Goal: Navigation & Orientation: Find specific page/section

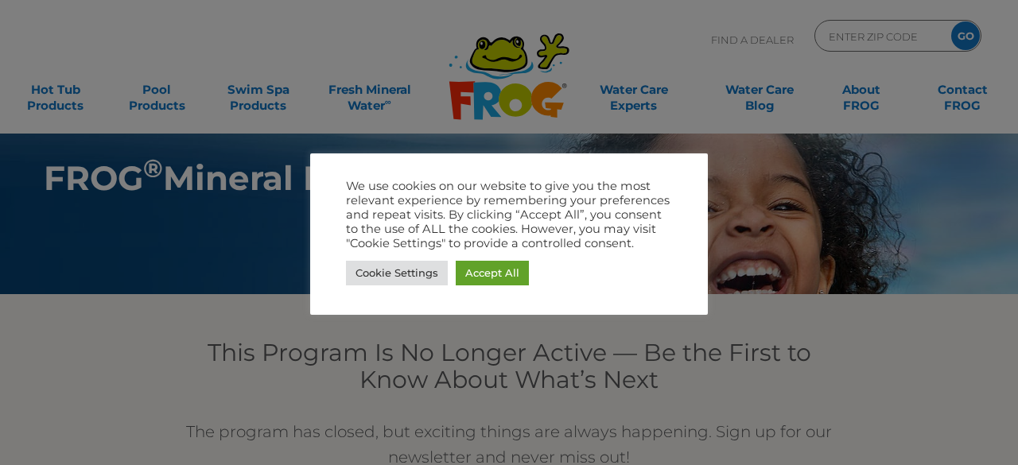
click at [403, 274] on link "Cookie Settings" at bounding box center [397, 273] width 102 height 25
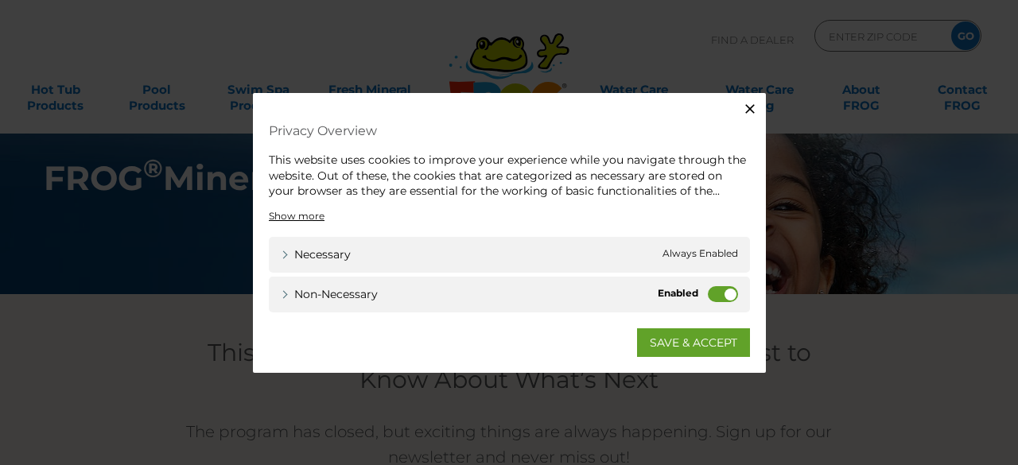
click at [729, 286] on div "Non-necessary Non-necessary" at bounding box center [509, 294] width 481 height 36
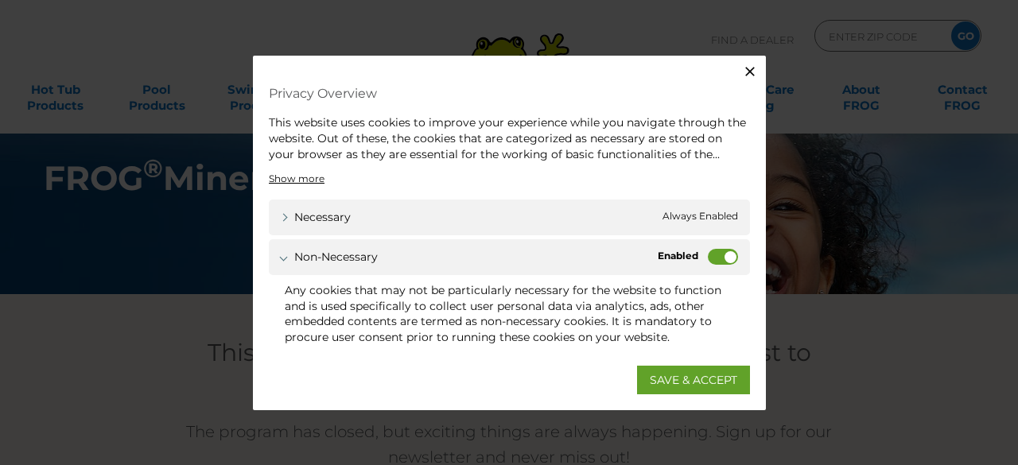
click at [720, 262] on label "Non-necessary" at bounding box center [723, 257] width 30 height 16
click at [0, 0] on input "Non-necessary" at bounding box center [0, 0] width 0 height 0
click at [694, 366] on link "SAVE & ACCEPT" at bounding box center [693, 379] width 113 height 29
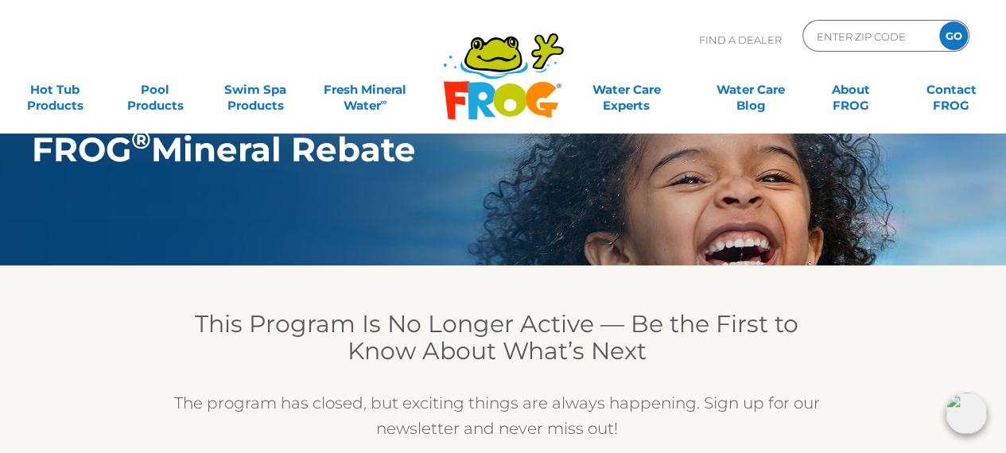
scroll to position [26, 6]
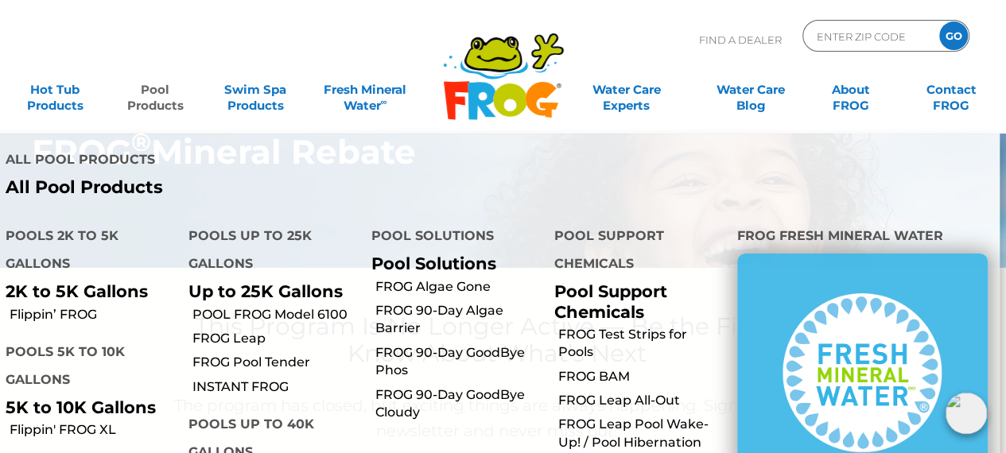
click at [157, 103] on link "Pool Products" at bounding box center [155, 90] width 78 height 32
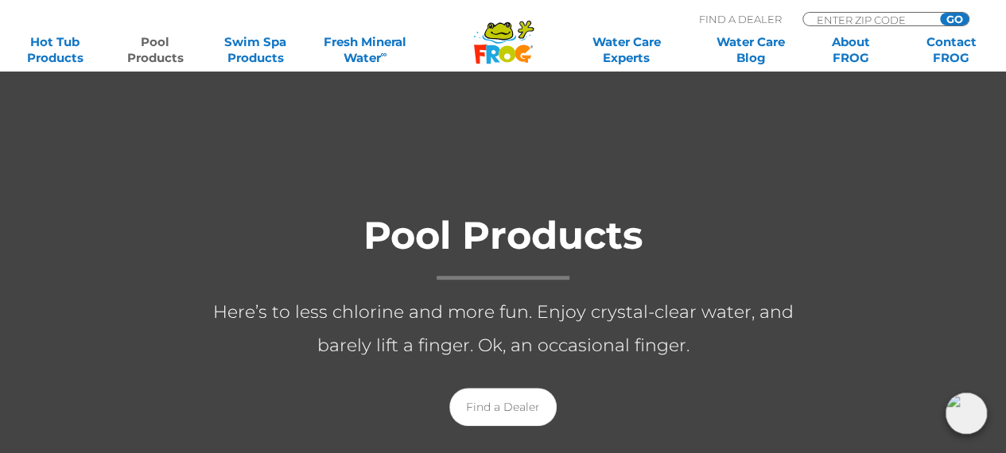
scroll to position [286, 0]
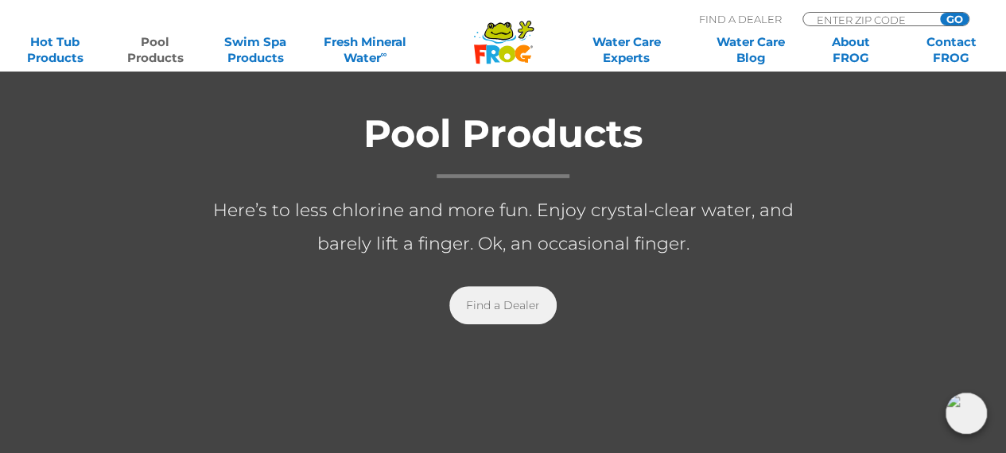
click at [509, 303] on link "Find a Dealer" at bounding box center [502, 305] width 107 height 38
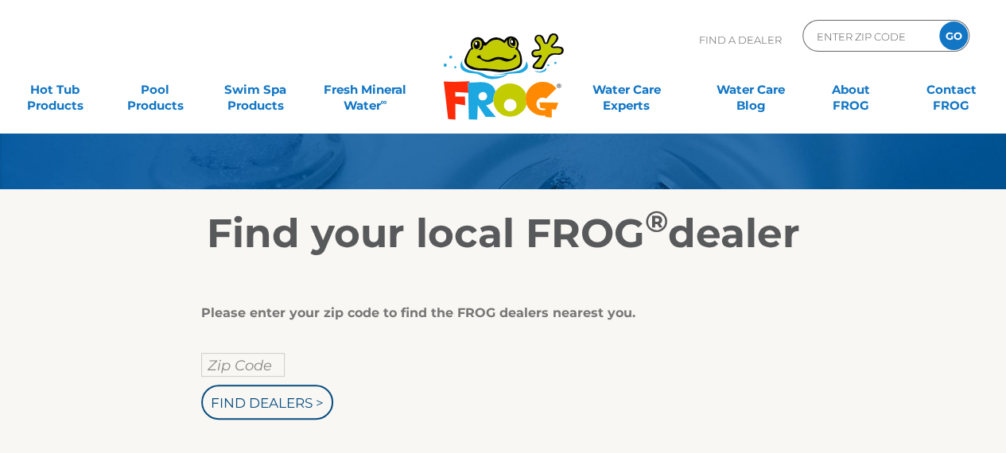
scroll to position [150, 0]
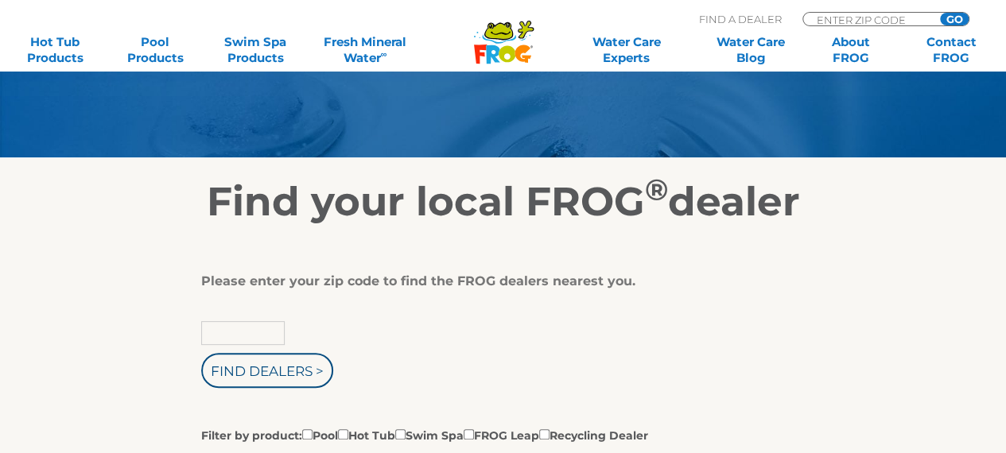
click at [261, 336] on input "text" at bounding box center [243, 333] width 84 height 24
type input "60056"
click at [201, 353] on input "Find Dealers >" at bounding box center [267, 370] width 132 height 35
